Goal: Find specific page/section: Find specific page/section

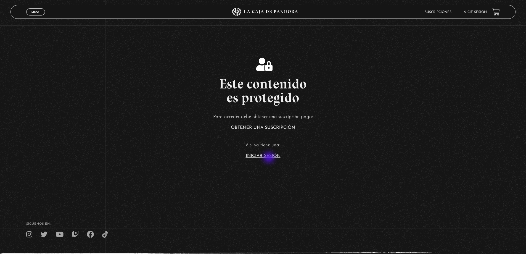
click at [270, 158] on section "Este contenido es protegido Para acceder debe obtener una suscripción paga: Obt…" at bounding box center [263, 101] width 526 height 203
click at [273, 155] on link "Iniciar Sesión" at bounding box center [263, 156] width 35 height 4
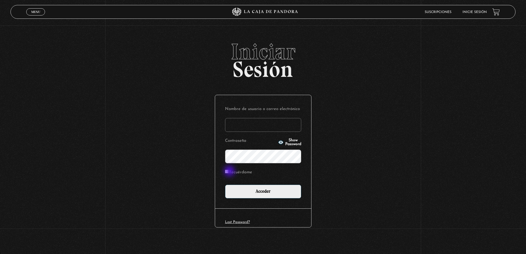
type input "yerlins21"
click at [229, 172] on input "Recuérdame" at bounding box center [227, 172] width 4 height 4
checkbox input "true"
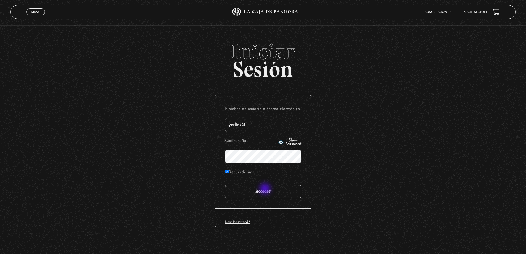
click at [266, 189] on input "Acceder" at bounding box center [263, 192] width 76 height 14
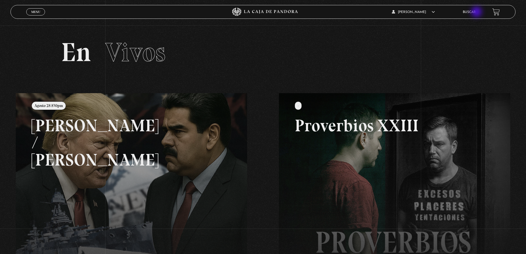
click at [476, 12] on link "Buscar" at bounding box center [469, 11] width 13 height 3
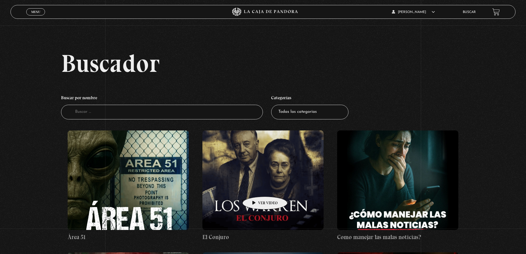
click at [256, 188] on figure at bounding box center [263, 179] width 121 height 99
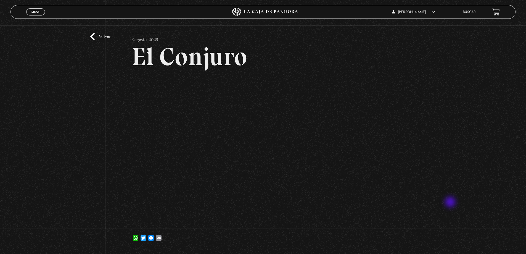
scroll to position [28, 0]
